Goal: Find specific page/section: Find specific page/section

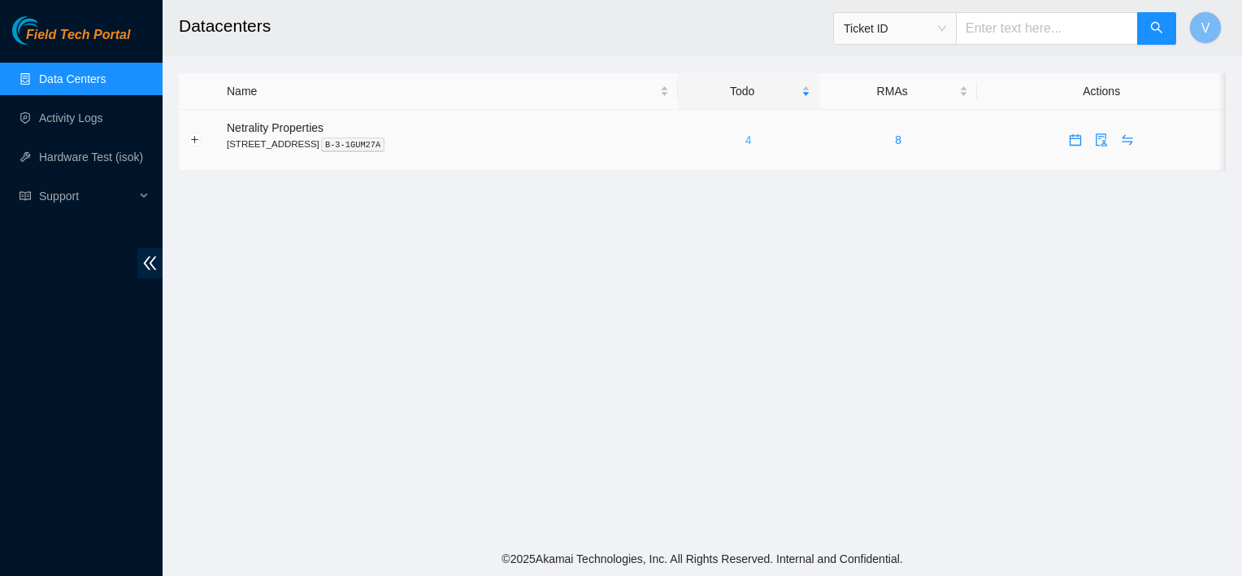
click at [752, 140] on link "4" at bounding box center [748, 139] width 7 height 13
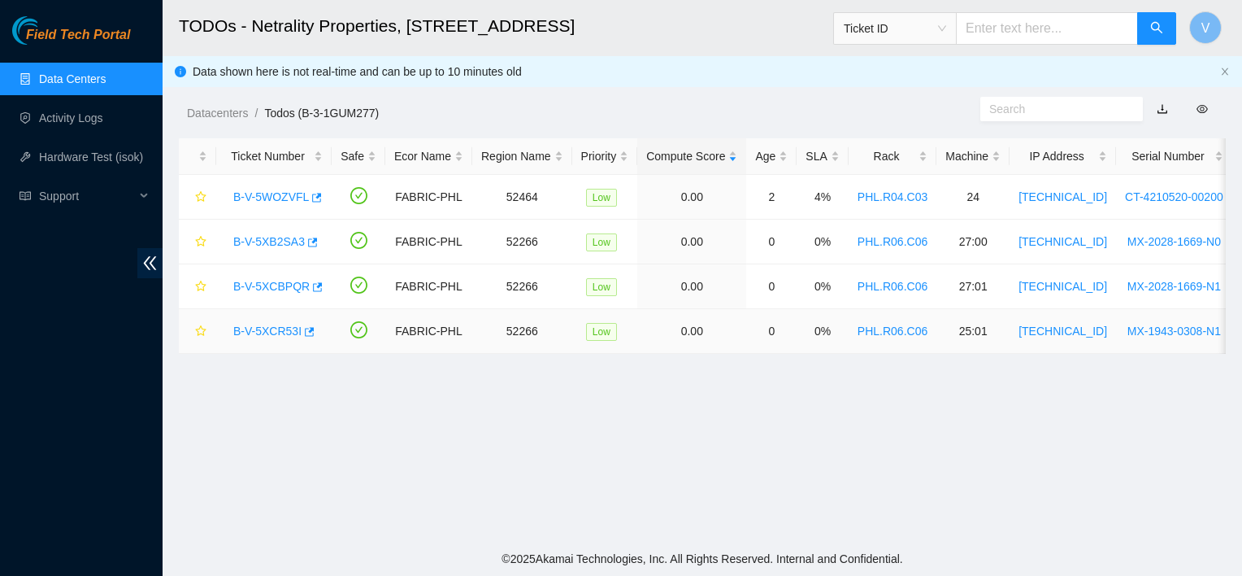
click at [254, 328] on link "B-V-5XCR53I" at bounding box center [267, 330] width 68 height 13
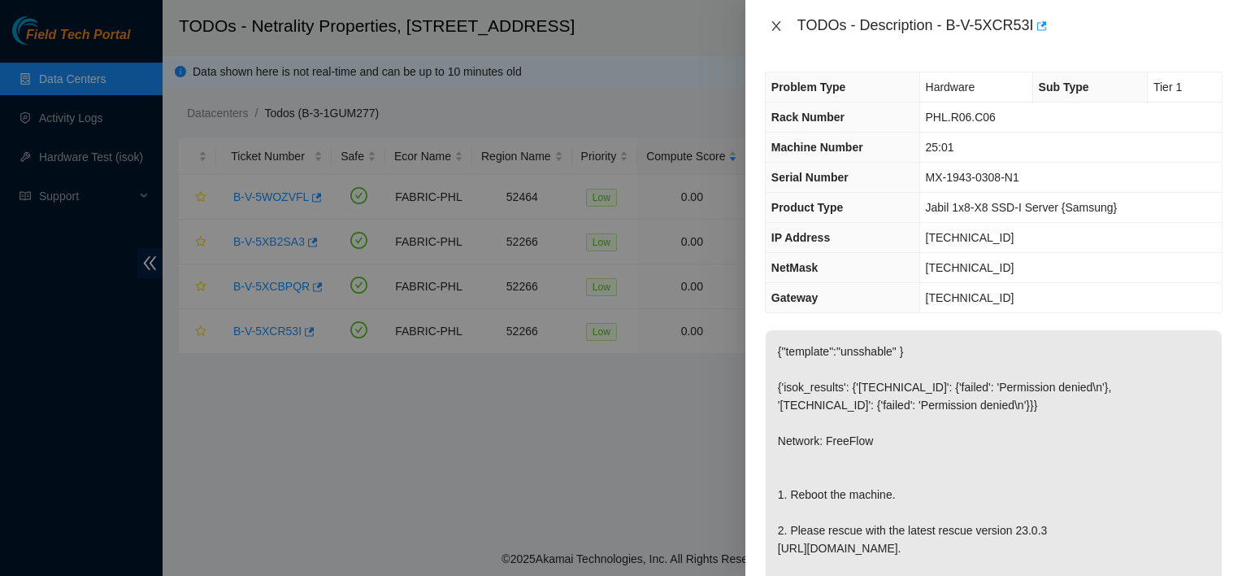
click at [771, 19] on button "Close" at bounding box center [776, 26] width 23 height 15
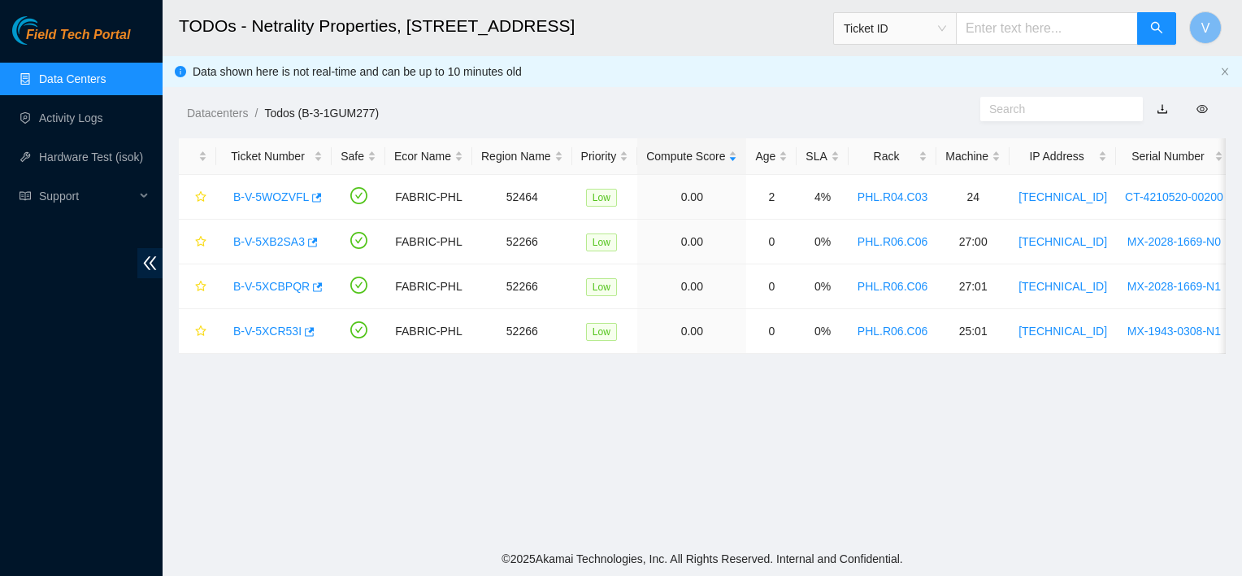
click at [81, 85] on link "Data Centers" at bounding box center [72, 78] width 67 height 13
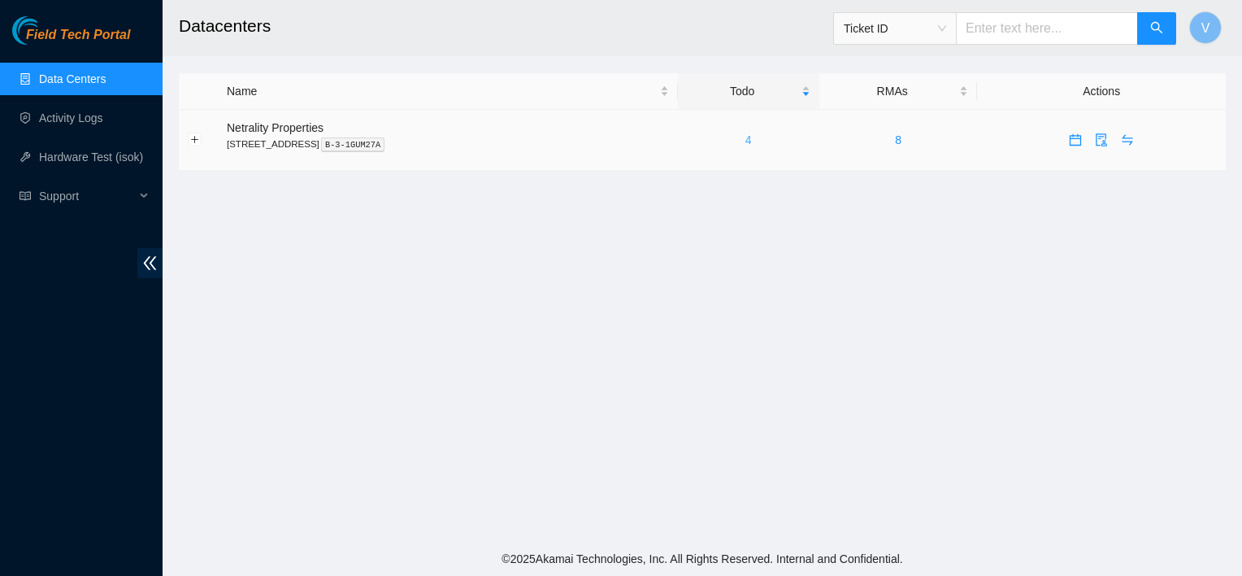
click at [752, 140] on link "4" at bounding box center [748, 139] width 7 height 13
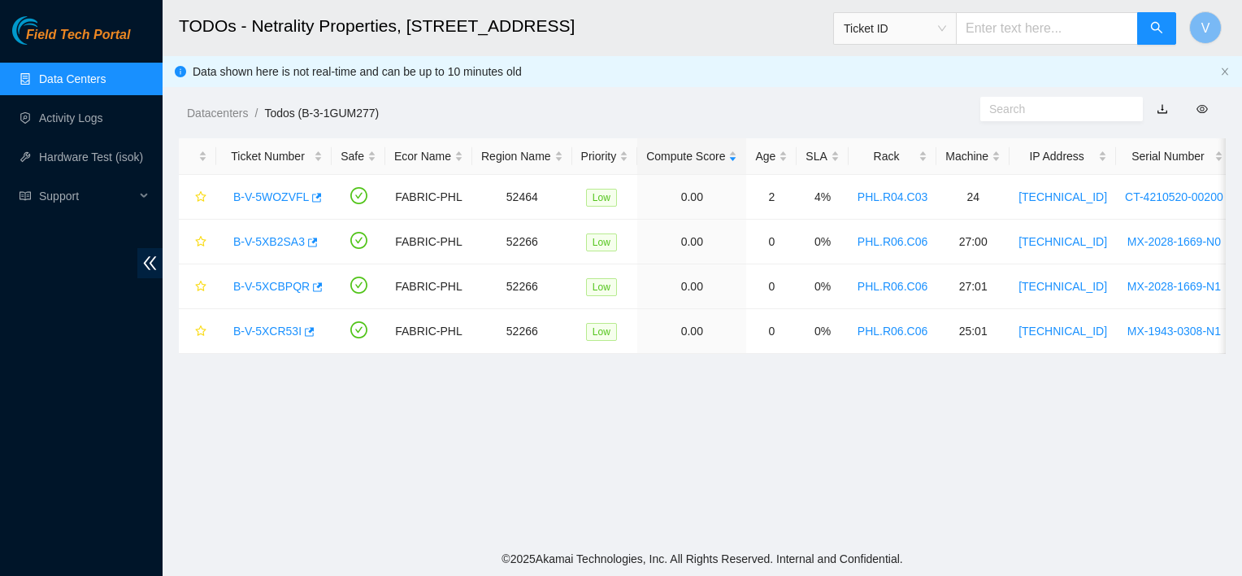
click at [631, 406] on main "TODOs - Netrality Properties, [STREET_ADDRESS] Ticket ID V Data shown here is n…" at bounding box center [703, 270] width 1080 height 541
click at [637, 466] on main "TODOs - Netrality Properties, [STREET_ADDRESS] Ticket ID V Data shown here is n…" at bounding box center [703, 270] width 1080 height 541
